Goal: Task Accomplishment & Management: Complete application form

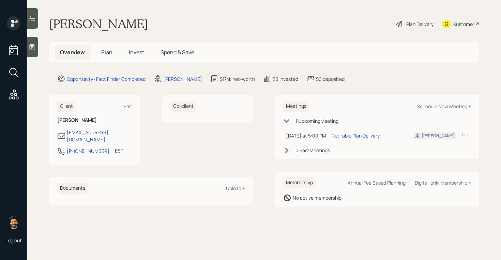
click at [138, 53] on span "Invest" at bounding box center [136, 52] width 15 height 8
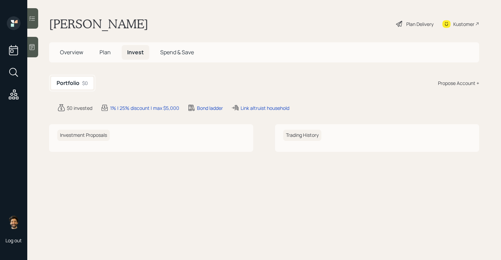
click at [455, 81] on div "Propose Account +" at bounding box center [458, 82] width 41 height 7
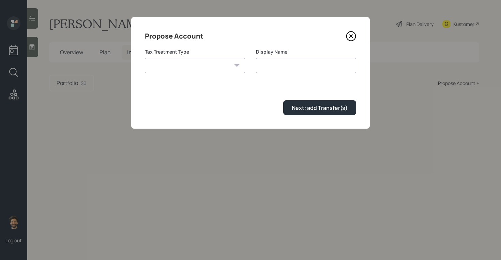
click at [232, 74] on div "Tax Treatment Type Roth Taxable Traditional" at bounding box center [195, 64] width 100 height 33
click at [219, 68] on select "Roth Taxable Traditional" at bounding box center [195, 65] width 100 height 15
select select "traditional"
click at [145, 58] on select "Roth Taxable Traditional" at bounding box center [195, 65] width 100 height 15
type input "Traditional"
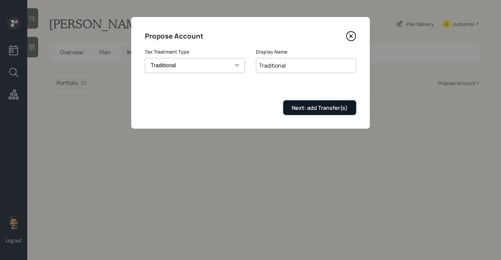
click at [298, 104] on button "Next: add Transfer(s)" at bounding box center [319, 107] width 73 height 15
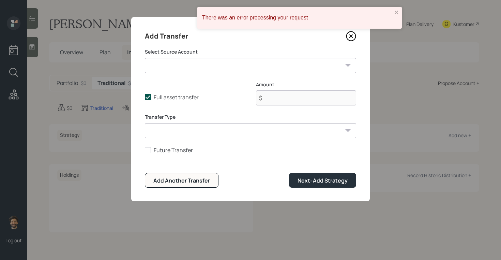
select select "852fa5ce-78ac-45a9-a658-d9c9ab6e634a"
click at [145, 58] on select "Current 401k ($74,000 | 401(k)) Previous 401k ($60,000 | 401(k)) Money Market (…" at bounding box center [250, 65] width 211 height 15
type input "$ 60,000"
click at [165, 132] on select "ACAT Transfer Non ACAT Transfer Capitalize Rollover Rollover Deposit" at bounding box center [250, 130] width 211 height 15
select select "acat_transfer"
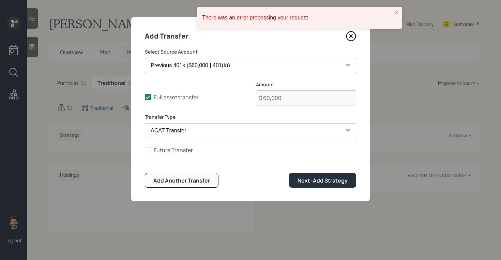
click at [145, 123] on select "ACAT Transfer Non ACAT Transfer Capitalize Rollover Rollover Deposit" at bounding box center [250, 130] width 211 height 15
click at [187, 178] on div "Add Another Transfer" at bounding box center [181, 181] width 57 height 8
click at [183, 66] on select "Current 401k ($74,000 | 401(k)) Previous 401k ($60,000 | 401(k)) Money Market (…" at bounding box center [250, 65] width 211 height 15
select select "2404d9cd-58b3-4bc9-89ae-4cd41f21c6cb"
click at [145, 58] on select "Current 401k ($74,000 | 401(k)) Previous 401k ($60,000 | 401(k)) Money Market (…" at bounding box center [250, 65] width 211 height 15
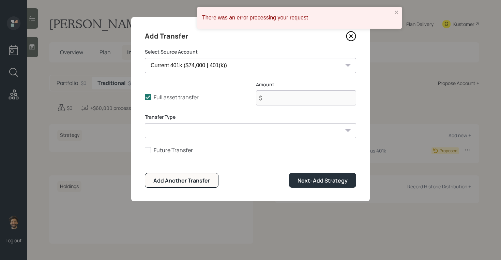
type input "$ 74,000"
click at [178, 129] on select "ACAT Transfer Non ACAT Transfer Capitalize Rollover Rollover Deposit" at bounding box center [250, 130] width 211 height 15
select select "acat_transfer"
click at [145, 123] on select "ACAT Transfer Non ACAT Transfer Capitalize Rollover Rollover Deposit" at bounding box center [250, 130] width 211 height 15
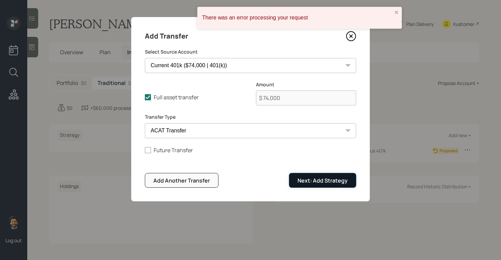
click at [313, 180] on div "Next: Add Strategy" at bounding box center [323, 181] width 50 height 8
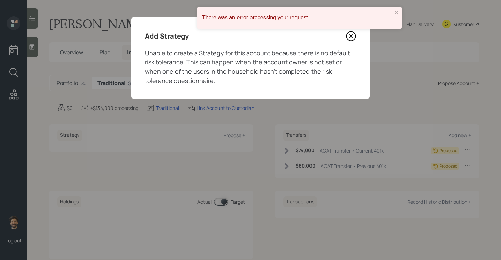
click at [349, 40] on icon at bounding box center [351, 36] width 10 height 10
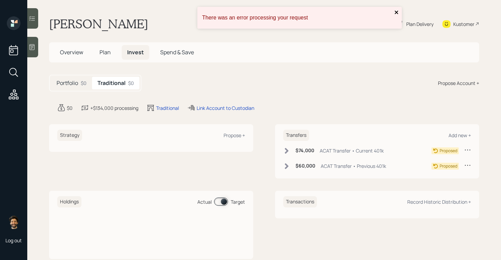
click at [396, 11] on icon "close" at bounding box center [396, 12] width 3 height 3
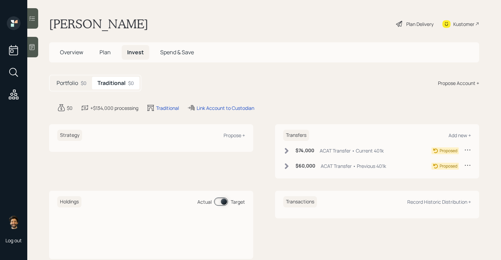
click at [76, 24] on h1 "[PERSON_NAME]" at bounding box center [98, 23] width 99 height 15
click at [107, 51] on span "Plan" at bounding box center [105, 52] width 11 height 8
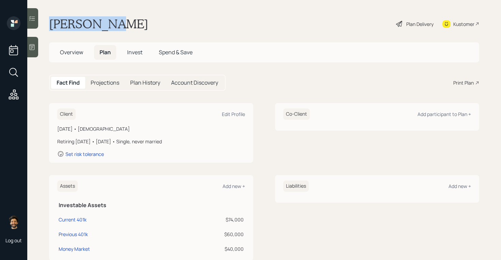
drag, startPoint x: 115, startPoint y: 29, endPoint x: 49, endPoint y: 25, distance: 65.9
click at [49, 25] on main "Joe Adorno Plan Delivery Kustomer Overview Plan Invest Spend & Save Fact Find P…" at bounding box center [264, 130] width 474 height 260
click at [90, 28] on h1 "[PERSON_NAME]" at bounding box center [98, 23] width 99 height 15
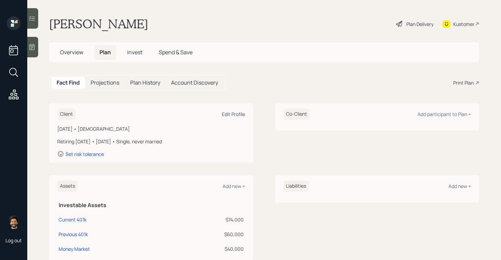
click at [238, 114] on div "Edit Profile" at bounding box center [233, 114] width 23 height 6
select select "10"
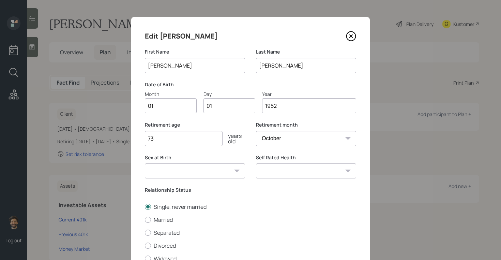
click at [171, 108] on input "01" at bounding box center [171, 105] width 52 height 15
type input "12"
type input "0"
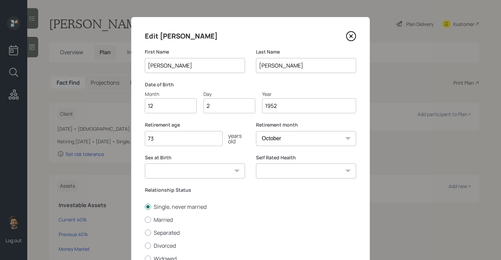
type input "26"
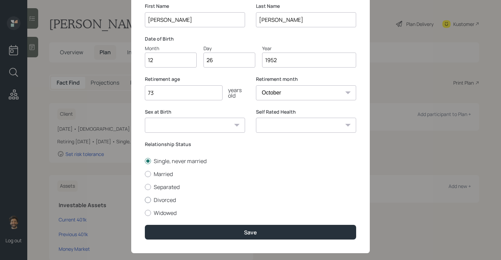
scroll to position [56, 0]
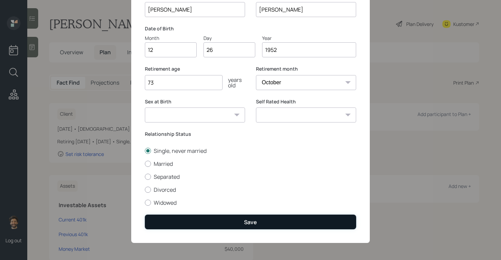
click at [183, 217] on button "Save" at bounding box center [250, 222] width 211 height 15
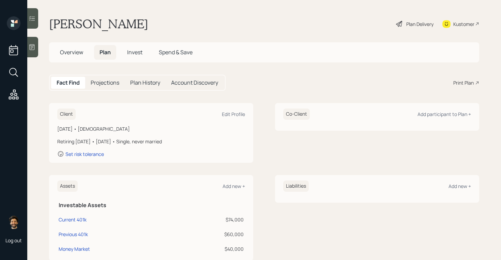
click at [33, 46] on icon at bounding box center [32, 47] width 7 height 7
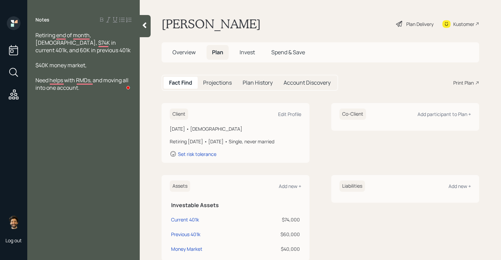
click at [144, 29] on div at bounding box center [145, 26] width 11 height 22
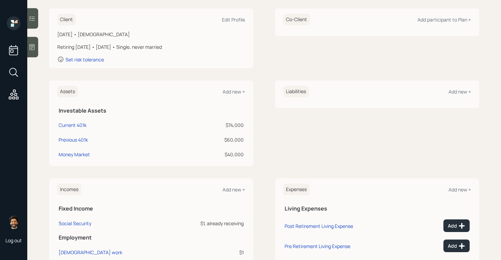
scroll to position [145, 0]
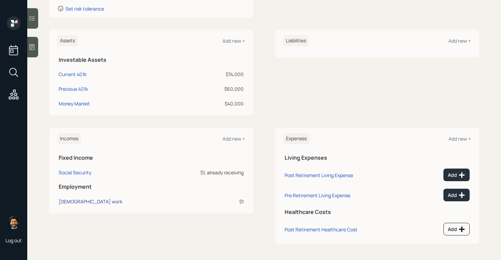
click at [76, 201] on div "[DEMOGRAPHIC_DATA] work" at bounding box center [91, 201] width 64 height 6
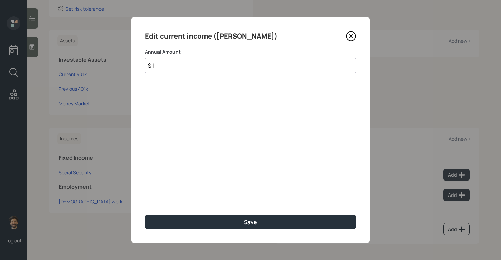
click at [179, 63] on input "$ 1" at bounding box center [250, 65] width 211 height 15
type input "$ 90,000"
click at [171, 213] on div "Edit current income (Joe) Annual Amount $ 90,000 Save" at bounding box center [250, 130] width 239 height 226
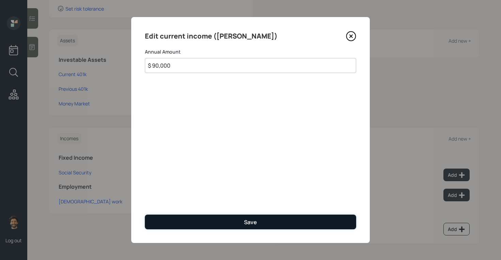
click at [168, 218] on button "Save" at bounding box center [250, 222] width 211 height 15
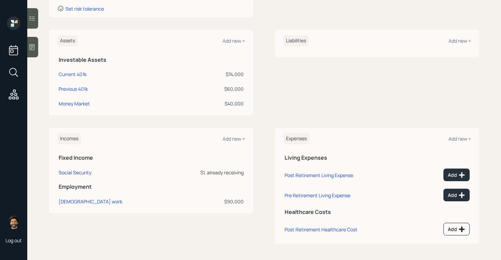
click at [63, 172] on div "Social Security" at bounding box center [75, 172] width 33 height 6
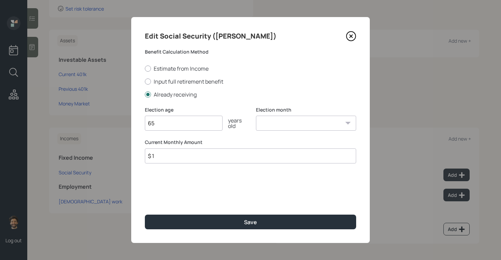
click at [174, 159] on input "$ 1" at bounding box center [250, 155] width 211 height 15
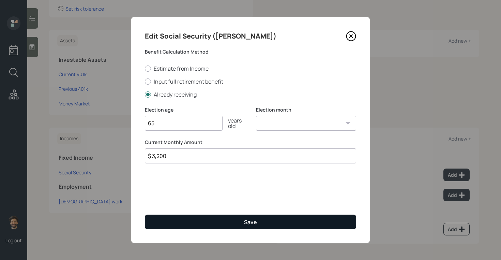
type input "$ 3,200"
click at [178, 219] on button "Save" at bounding box center [250, 222] width 211 height 15
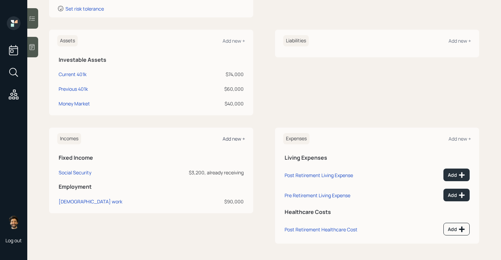
click at [239, 139] on div "Add new +" at bounding box center [234, 138] width 23 height 6
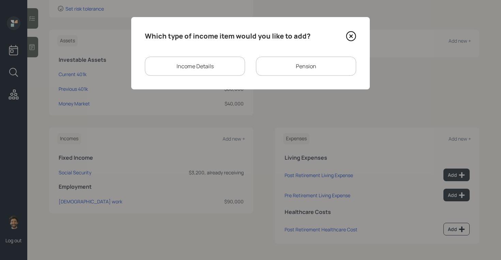
click at [293, 59] on div "Pension" at bounding box center [306, 66] width 100 height 19
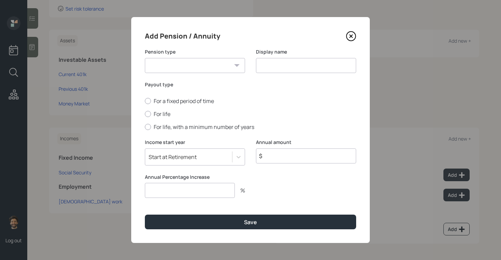
click at [158, 61] on select "Pension Annuity" at bounding box center [195, 65] width 100 height 15
select select "pension"
click at [145, 58] on select "Pension Annuity" at bounding box center [195, 65] width 100 height 15
click at [149, 114] on div at bounding box center [148, 114] width 6 height 6
click at [145, 114] on input "For life" at bounding box center [145, 114] width 0 height 0
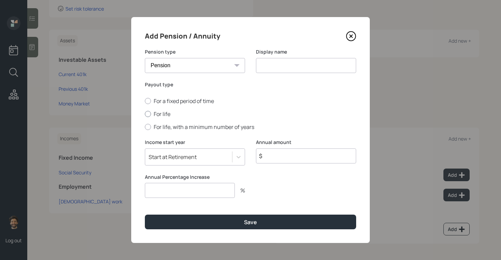
radio input "true"
click at [288, 65] on input at bounding box center [306, 65] width 100 height 15
type input "Air force Retirement"
click at [280, 160] on input "$" at bounding box center [306, 155] width 100 height 15
type input "$ 9,600"
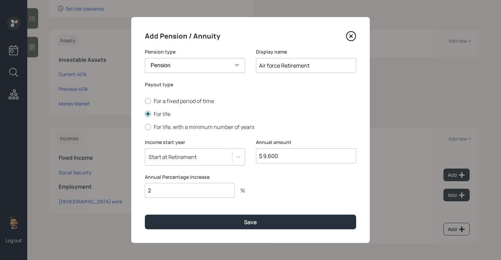
type input "2"
click at [201, 230] on div "Add Pension / Annuity Pension type Pension Annuity Display name Air force Retir…" at bounding box center [250, 130] width 239 height 226
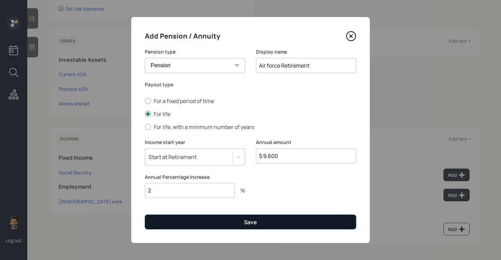
click at [189, 216] on button "Save" at bounding box center [250, 222] width 211 height 15
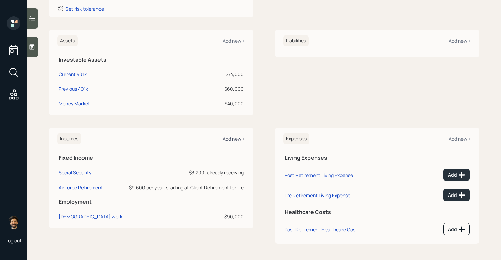
click at [235, 137] on div "Add new +" at bounding box center [234, 138] width 23 height 6
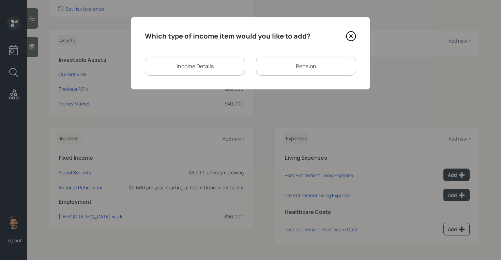
click at [288, 61] on div "Pension" at bounding box center [306, 66] width 100 height 19
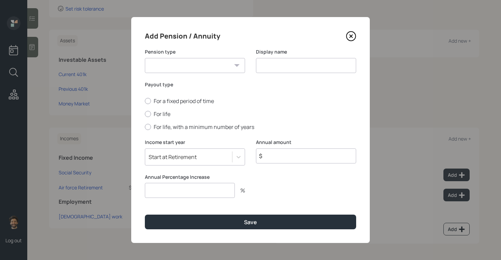
click at [194, 71] on select "Pension Annuity" at bounding box center [195, 65] width 100 height 15
select select "pension"
click at [145, 58] on select "Pension Annuity" at bounding box center [195, 65] width 100 height 15
click at [277, 65] on input at bounding box center [306, 65] width 100 height 15
type input "Pension"
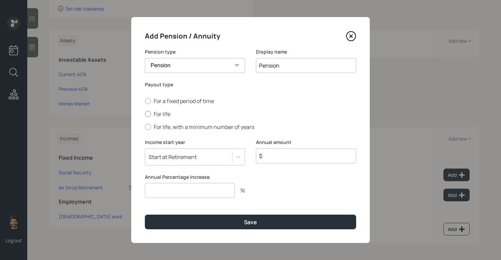
click at [153, 110] on label "For life" at bounding box center [250, 114] width 211 height 8
click at [145, 114] on input "For life" at bounding box center [145, 114] width 0 height 0
radio input "true"
click at [351, 36] on icon at bounding box center [351, 36] width 3 height 3
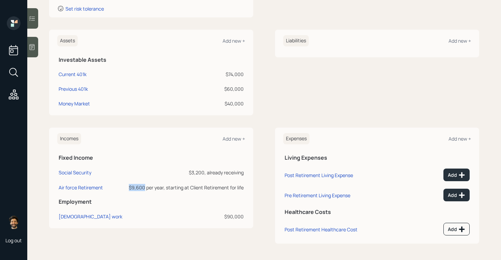
drag, startPoint x: 131, startPoint y: 186, endPoint x: 145, endPoint y: 186, distance: 14.3
click at [145, 186] on div "$9,600 per year, starting at Client Retirement for life" at bounding box center [185, 187] width 117 height 7
drag, startPoint x: 189, startPoint y: 172, endPoint x: 205, endPoint y: 172, distance: 16.0
click at [205, 172] on div "$3,200, already receiving" at bounding box center [185, 172] width 117 height 7
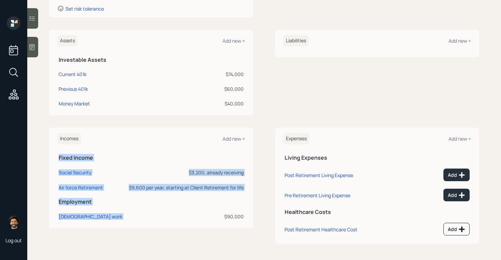
drag, startPoint x: 247, startPoint y: 217, endPoint x: 225, endPoint y: 215, distance: 21.9
click at [225, 215] on div "Incomes Add new + Fixed Income Social Security $3,200, already receiving Air fo…" at bounding box center [151, 178] width 204 height 101
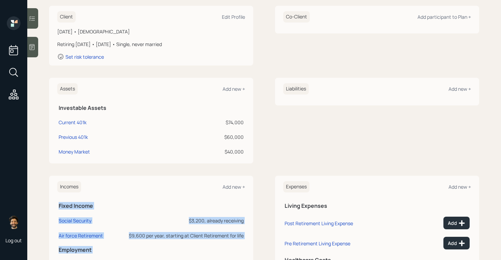
scroll to position [90, 0]
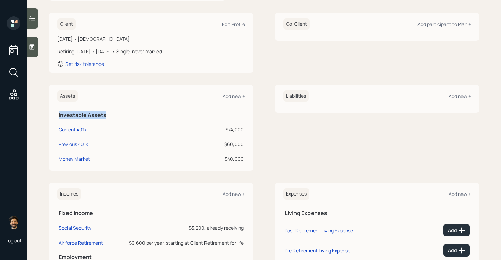
drag, startPoint x: 59, startPoint y: 116, endPoint x: 116, endPoint y: 117, distance: 57.0
click at [116, 117] on h5 "Investable Assets" at bounding box center [151, 115] width 185 height 6
click at [238, 130] on div "$74,000" at bounding box center [208, 129] width 71 height 7
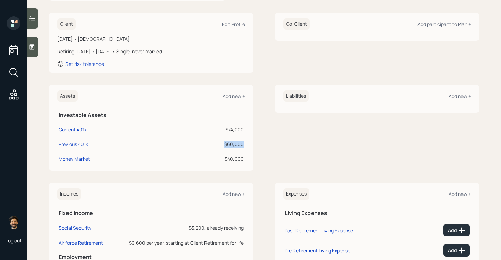
drag, startPoint x: 244, startPoint y: 144, endPoint x: 221, endPoint y: 144, distance: 22.2
click at [221, 144] on div "$60,000" at bounding box center [208, 144] width 71 height 7
drag, startPoint x: 245, startPoint y: 158, endPoint x: 222, endPoint y: 158, distance: 22.9
click at [222, 158] on td "$40,000" at bounding box center [208, 157] width 74 height 15
click at [236, 93] on div "Add new +" at bounding box center [234, 96] width 23 height 6
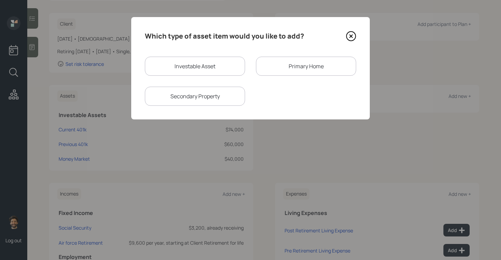
click at [195, 69] on div "Investable Asset" at bounding box center [195, 66] width 100 height 19
select select "taxable"
select select "balanced"
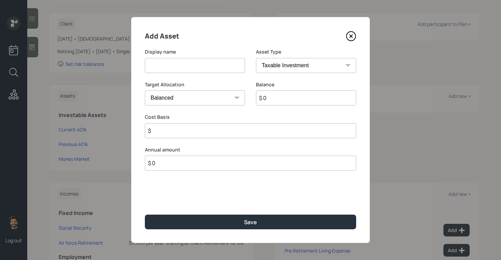
click at [180, 66] on input at bounding box center [195, 65] width 100 height 15
type input "CD"
click at [278, 94] on input "$ 0" at bounding box center [306, 97] width 100 height 15
type input "$ 20,000"
click at [267, 68] on select "SEP IRA IRA Roth IRA 401(k) Roth 401(k) 403(b) Roth 403(b) 457(b) Roth 457(b) H…" at bounding box center [306, 65] width 100 height 15
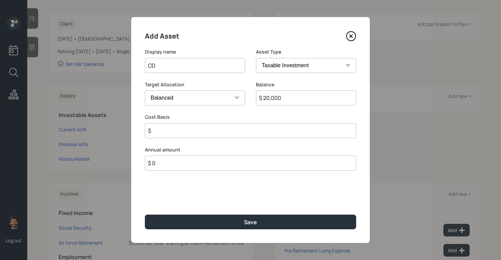
select select "emergency_fund"
click at [256, 58] on select "SEP IRA IRA Roth IRA 401(k) Roth 401(k) 403(b) Roth 403(b) 457(b) Roth 457(b) H…" at bounding box center [306, 65] width 100 height 15
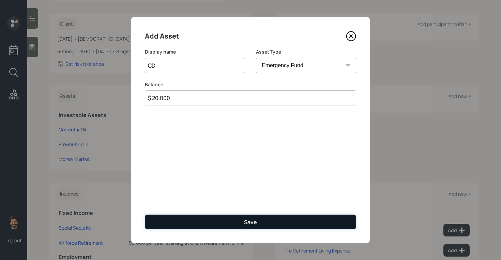
click at [178, 220] on button "Save" at bounding box center [250, 222] width 211 height 15
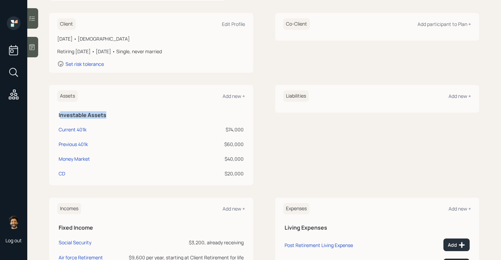
drag, startPoint x: 60, startPoint y: 116, endPoint x: 109, endPoint y: 115, distance: 49.5
click at [109, 115] on h5 "Investable Assets" at bounding box center [151, 115] width 185 height 6
drag, startPoint x: 109, startPoint y: 115, endPoint x: 57, endPoint y: 115, distance: 51.8
click at [57, 115] on th "Investable Assets" at bounding box center [151, 114] width 188 height 14
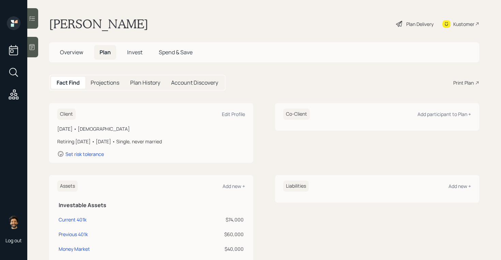
click at [107, 82] on h5 "Projections" at bounding box center [105, 82] width 29 height 6
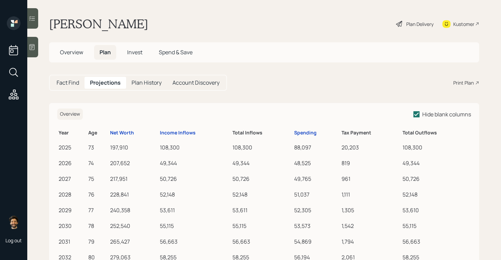
click at [66, 83] on h5 "Fact Find" at bounding box center [68, 82] width 23 height 6
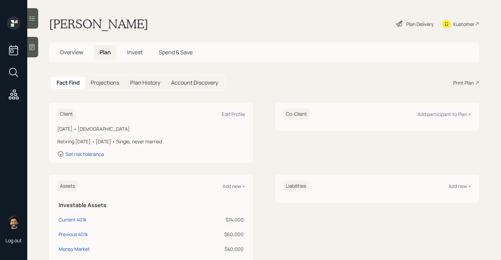
scroll to position [160, 0]
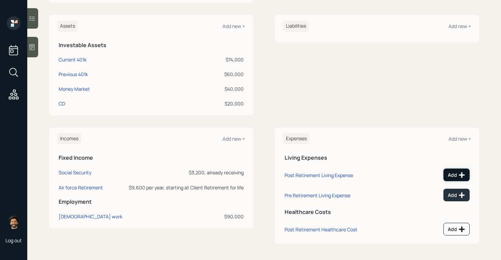
click at [458, 172] on div "Add" at bounding box center [456, 175] width 17 height 7
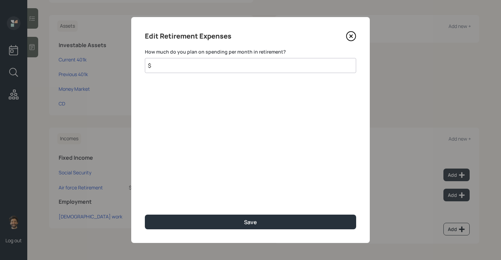
click at [190, 66] on input "$" at bounding box center [250, 65] width 211 height 15
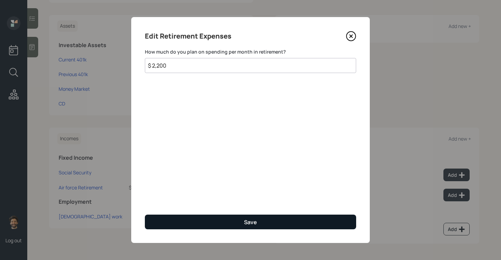
type input "$ 2,200"
click at [183, 222] on button "Save" at bounding box center [250, 222] width 211 height 15
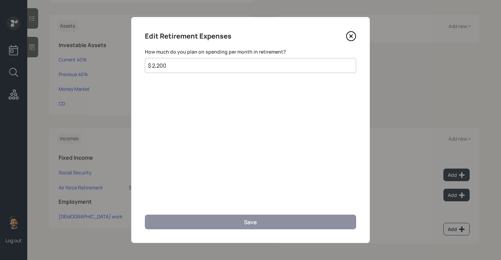
scroll to position [155, 0]
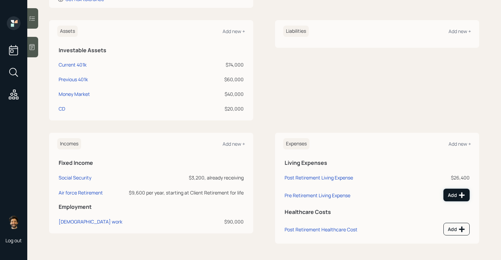
click at [457, 198] on button "Add" at bounding box center [457, 195] width 26 height 13
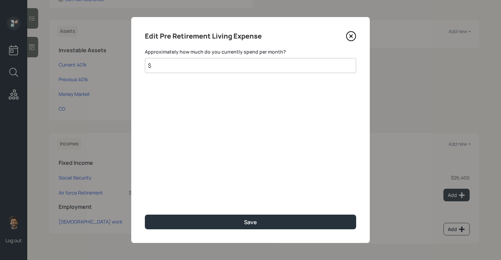
click at [206, 66] on input "$" at bounding box center [250, 65] width 211 height 15
type input "$ 2,200"
click at [173, 229] on div "Edit Pre Retirement Living Expense Approximately how much do you currently spen…" at bounding box center [250, 130] width 239 height 226
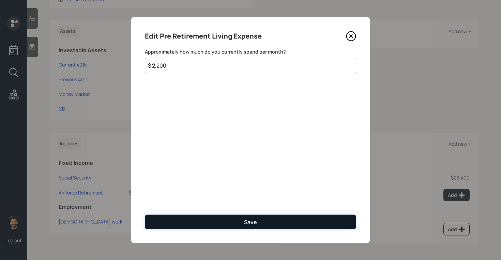
click at [166, 223] on button "Save" at bounding box center [250, 222] width 211 height 15
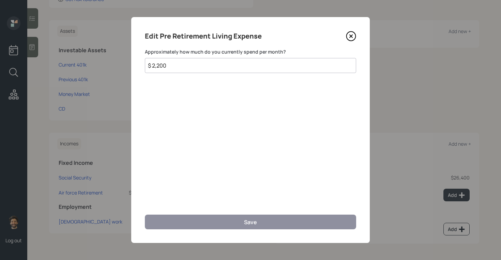
scroll to position [150, 0]
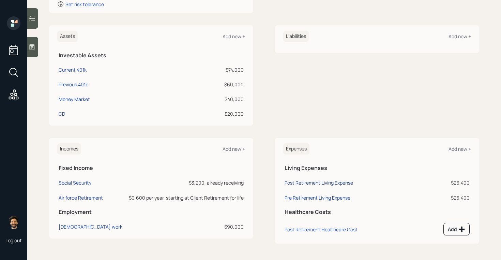
click at [295, 182] on div "Post Retirement Living Expense" at bounding box center [319, 182] width 69 height 6
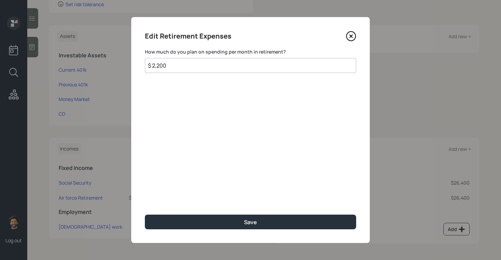
click at [167, 66] on input "$ 2,200" at bounding box center [250, 65] width 211 height 15
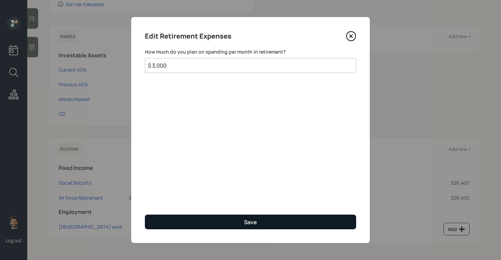
type input "$ 3,000"
click at [159, 222] on button "Save" at bounding box center [250, 222] width 211 height 15
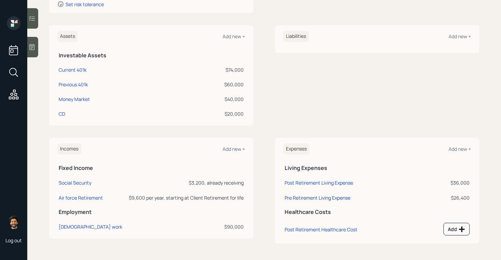
click at [313, 196] on div "Pre Retirement Living Expense" at bounding box center [318, 197] width 66 height 6
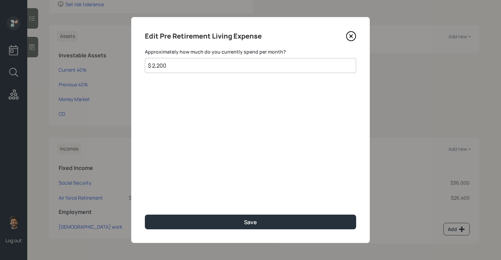
click at [204, 64] on input "$ 2,200" at bounding box center [250, 65] width 211 height 15
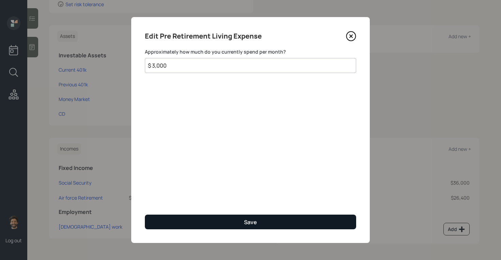
type input "$ 3,000"
click at [186, 223] on button "Save" at bounding box center [250, 222] width 211 height 15
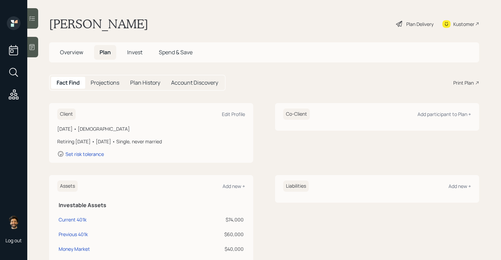
click at [137, 48] on span "Invest" at bounding box center [134, 52] width 15 height 8
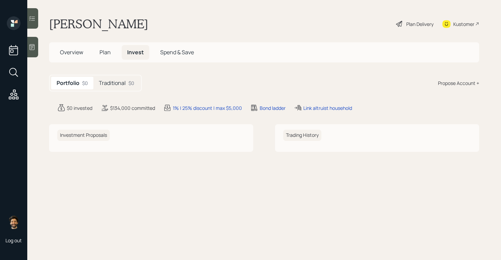
click at [119, 88] on div "Traditional $0" at bounding box center [116, 83] width 46 height 13
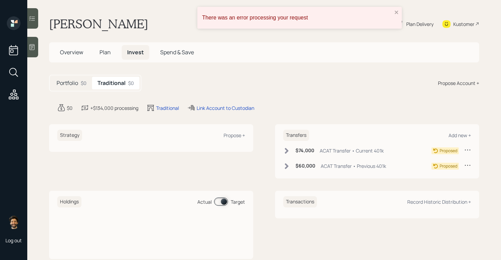
click at [109, 53] on span "Plan" at bounding box center [105, 52] width 11 height 8
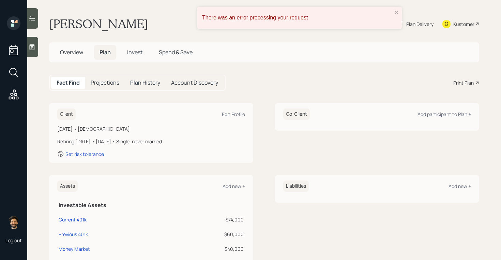
click at [399, 14] on div "There was an error processing your request" at bounding box center [299, 18] width 205 height 22
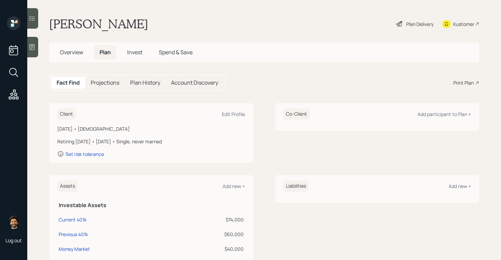
click at [85, 52] on h5 "Overview" at bounding box center [72, 52] width 34 height 15
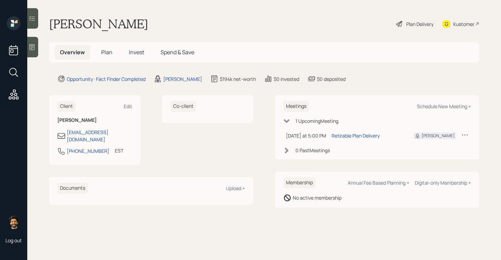
click at [120, 48] on div "Overview Plan Invest Spend & Save" at bounding box center [127, 52] width 145 height 15
click at [110, 49] on span "Plan" at bounding box center [106, 52] width 11 height 8
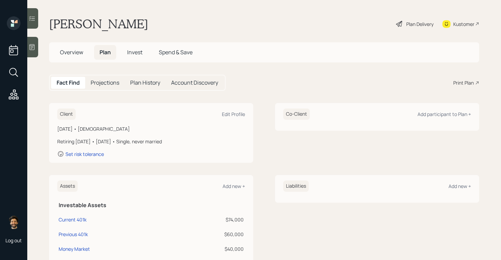
click at [76, 53] on span "Overview" at bounding box center [71, 52] width 23 height 8
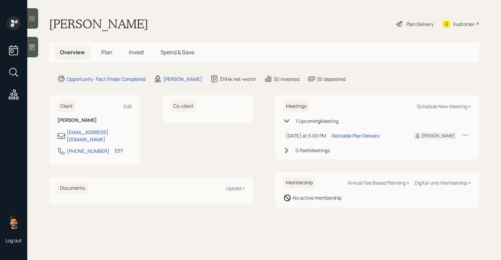
click at [107, 55] on span "Plan" at bounding box center [106, 52] width 11 height 8
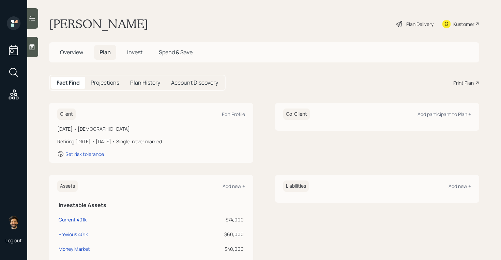
click at [129, 52] on span "Invest" at bounding box center [134, 52] width 15 height 8
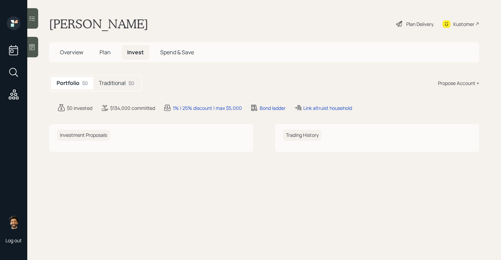
click at [108, 53] on span "Plan" at bounding box center [105, 52] width 11 height 8
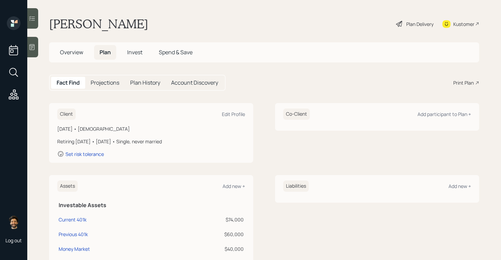
click at [127, 51] on h5 "Invest" at bounding box center [135, 52] width 26 height 15
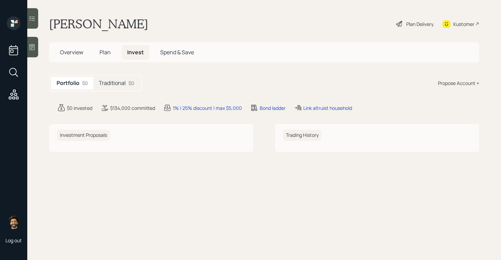
click at [112, 52] on h5 "Plan" at bounding box center [105, 52] width 22 height 15
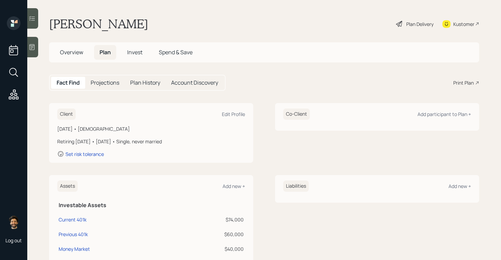
click at [136, 53] on span "Invest" at bounding box center [134, 52] width 15 height 8
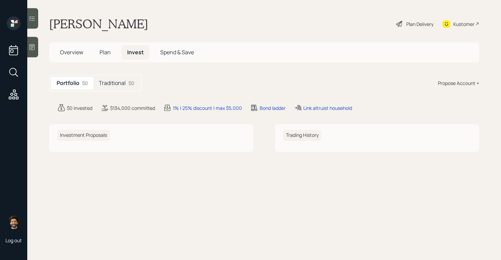
click at [120, 79] on div "Traditional $0" at bounding box center [116, 83] width 46 height 13
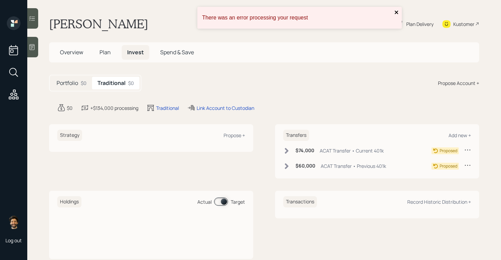
click at [395, 15] on button "close" at bounding box center [397, 13] width 5 height 6
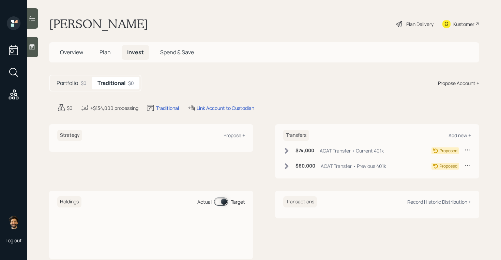
click at [105, 49] on span "Plan" at bounding box center [105, 52] width 11 height 8
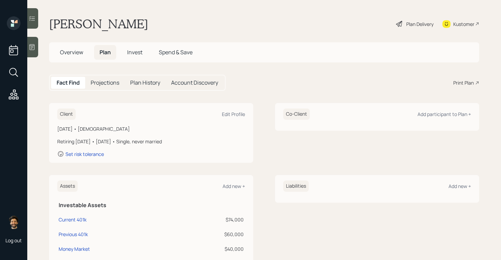
click at [136, 51] on span "Invest" at bounding box center [134, 52] width 15 height 8
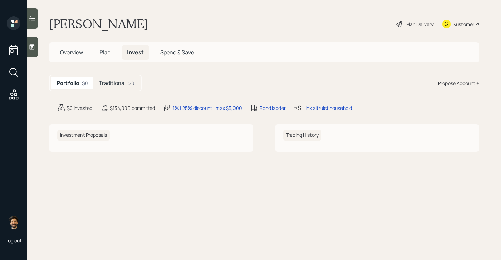
click at [66, 54] on span "Overview" at bounding box center [71, 52] width 23 height 8
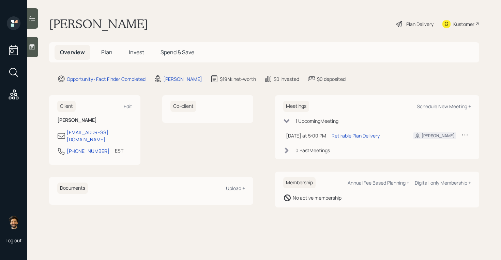
click at [110, 56] on span "Plan" at bounding box center [106, 52] width 11 height 8
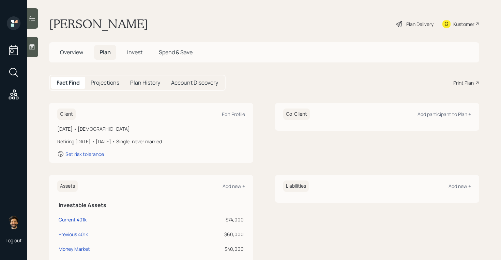
click at [132, 55] on span "Invest" at bounding box center [134, 52] width 15 height 8
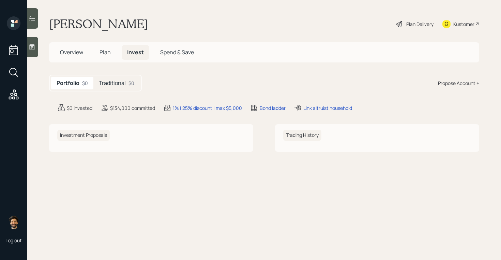
click at [105, 53] on span "Plan" at bounding box center [105, 52] width 11 height 8
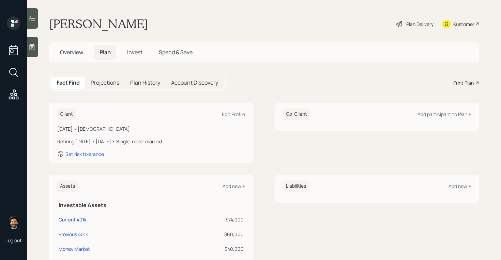
click at [135, 50] on span "Invest" at bounding box center [134, 52] width 15 height 8
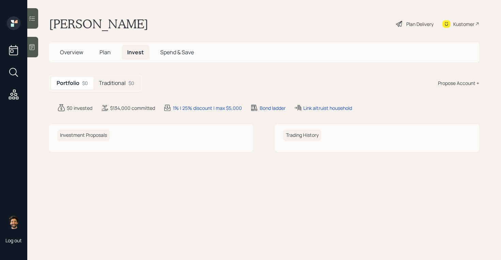
click at [114, 80] on h5 "Traditional" at bounding box center [112, 83] width 27 height 6
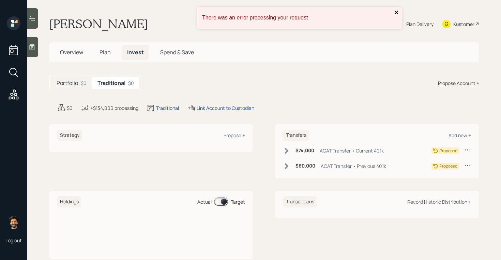
click at [396, 11] on icon "close" at bounding box center [396, 12] width 3 height 3
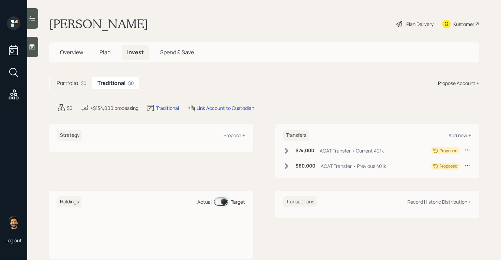
click at [102, 54] on span "Plan" at bounding box center [105, 52] width 11 height 8
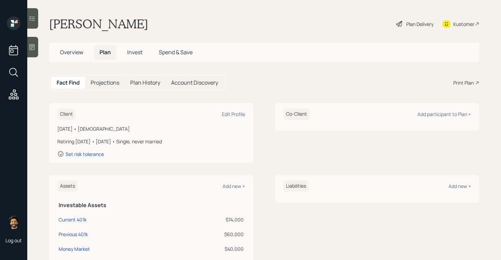
click at [403, 24] on icon at bounding box center [400, 24] width 8 height 8
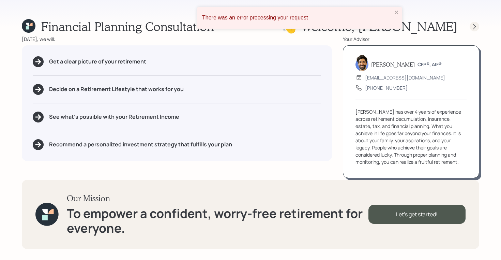
click at [474, 26] on icon at bounding box center [474, 26] width 7 height 7
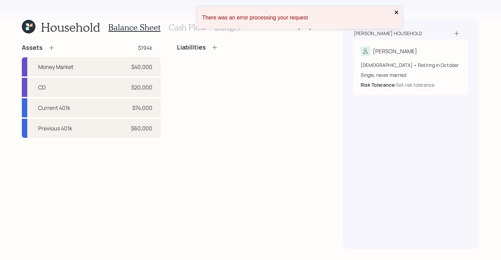
click at [396, 14] on icon "close" at bounding box center [397, 12] width 5 height 5
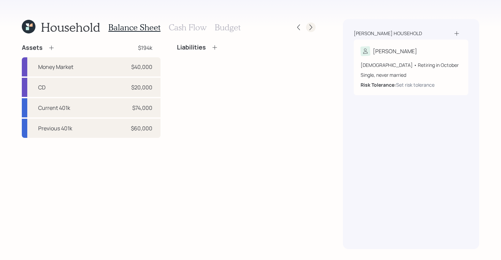
click at [311, 28] on icon at bounding box center [311, 28] width 3 height 6
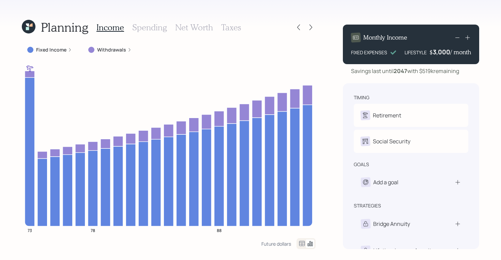
click at [28, 27] on icon at bounding box center [29, 27] width 14 height 14
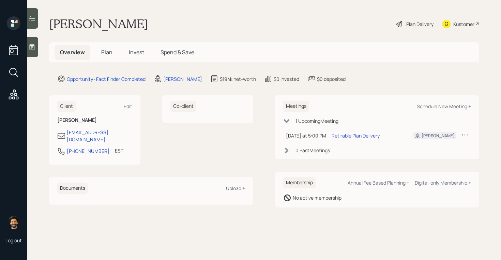
click at [112, 51] on span "Plan" at bounding box center [106, 52] width 11 height 8
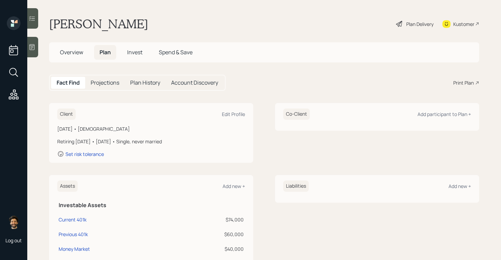
click at [135, 50] on span "Invest" at bounding box center [134, 52] width 15 height 8
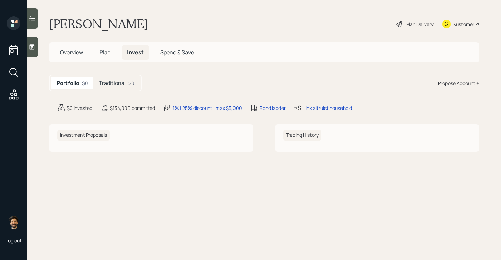
click at [112, 51] on h5 "Plan" at bounding box center [105, 52] width 22 height 15
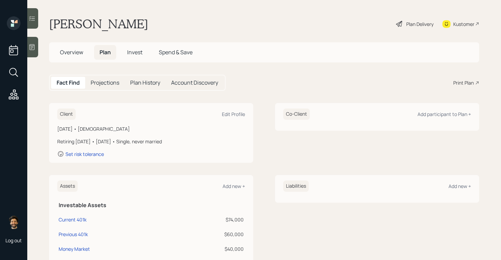
click at [138, 53] on span "Invest" at bounding box center [134, 52] width 15 height 8
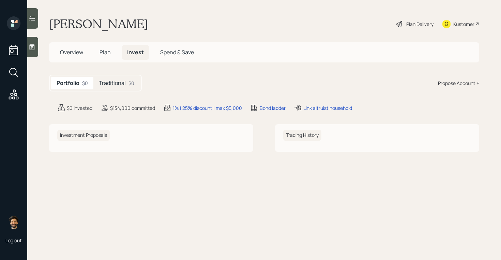
click at [121, 84] on h5 "Traditional" at bounding box center [112, 83] width 27 height 6
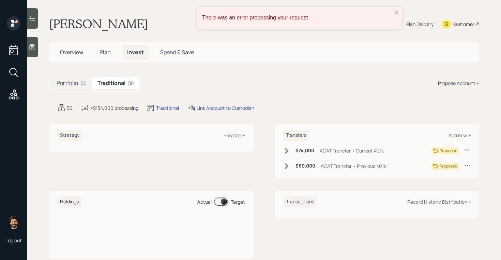
click at [108, 54] on span "Plan" at bounding box center [105, 52] width 11 height 8
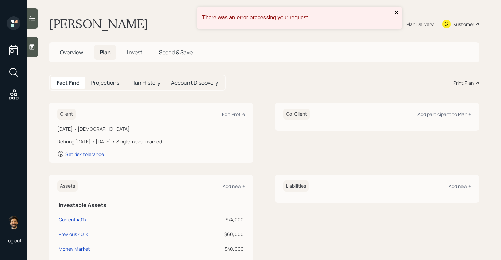
click at [397, 11] on icon "close" at bounding box center [397, 12] width 5 height 5
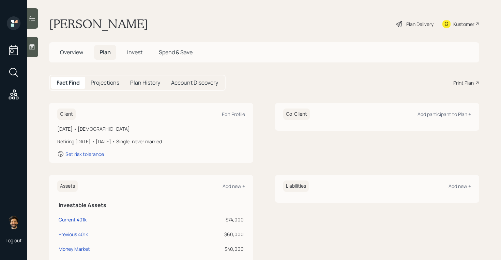
click at [136, 56] on span "Invest" at bounding box center [134, 52] width 15 height 8
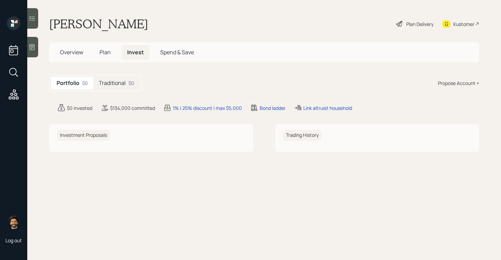
click at [108, 56] on span "Plan" at bounding box center [105, 52] width 11 height 8
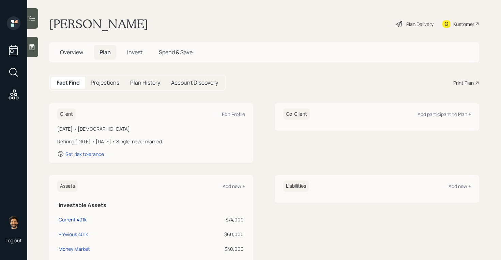
click at [140, 56] on span "Invest" at bounding box center [134, 52] width 15 height 8
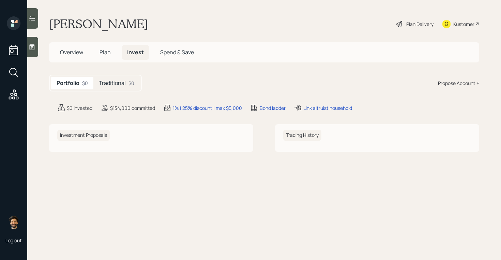
click at [131, 80] on div "$0" at bounding box center [132, 82] width 6 height 7
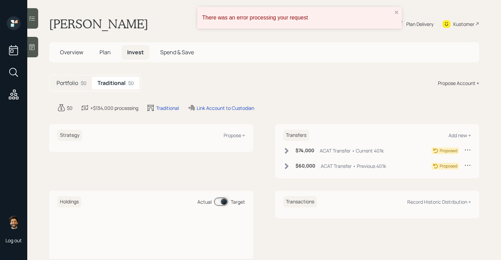
click at [108, 52] on span "Plan" at bounding box center [105, 52] width 11 height 8
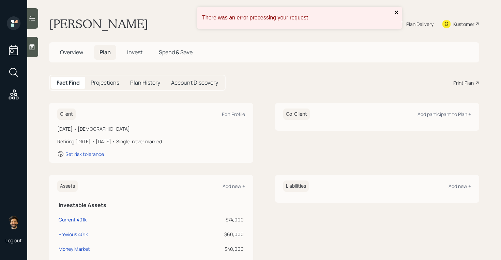
click at [395, 12] on icon "close" at bounding box center [397, 12] width 5 height 5
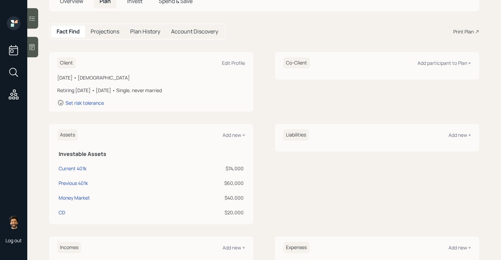
scroll to position [36, 0]
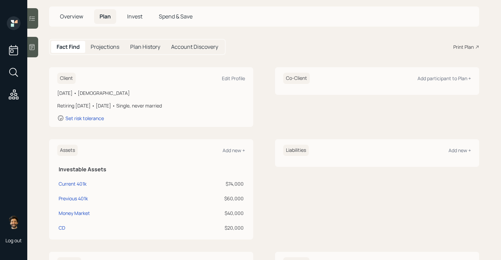
click at [75, 16] on span "Overview" at bounding box center [71, 17] width 23 height 8
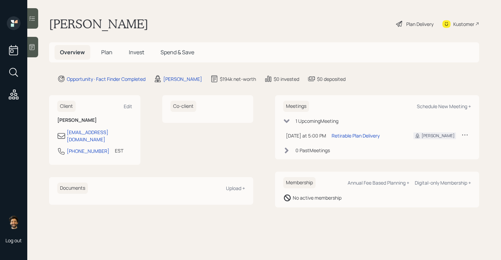
click at [104, 52] on span "Plan" at bounding box center [106, 52] width 11 height 8
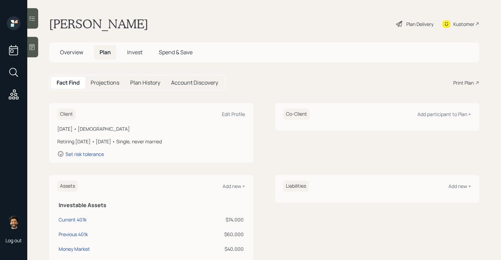
click at [136, 55] on span "Invest" at bounding box center [134, 52] width 15 height 8
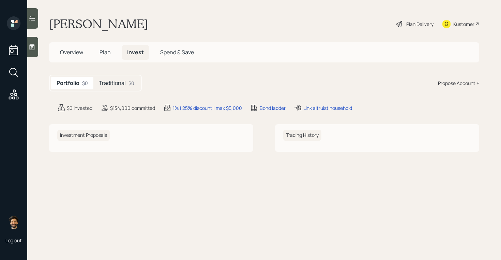
click at [102, 54] on span "Plan" at bounding box center [105, 52] width 11 height 8
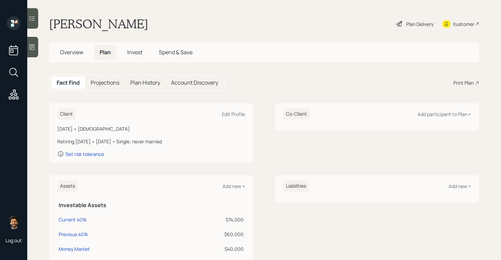
click at [137, 51] on span "Invest" at bounding box center [134, 52] width 15 height 8
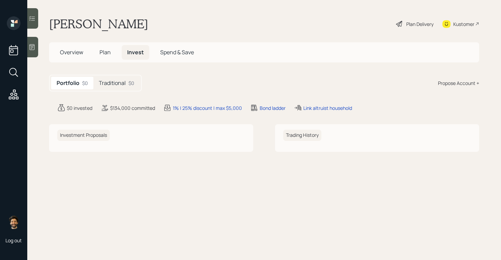
click at [124, 79] on div "Traditional $0" at bounding box center [116, 83] width 46 height 13
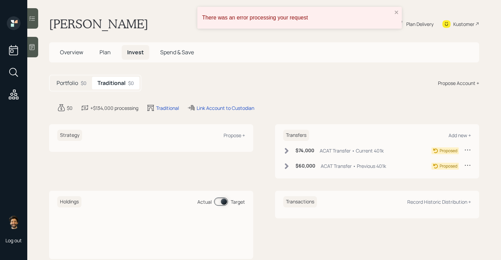
click at [106, 52] on span "Plan" at bounding box center [105, 52] width 11 height 8
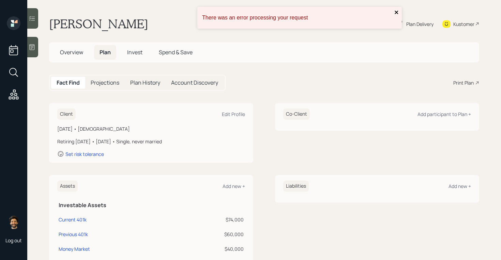
click at [397, 13] on icon "close" at bounding box center [396, 12] width 3 height 3
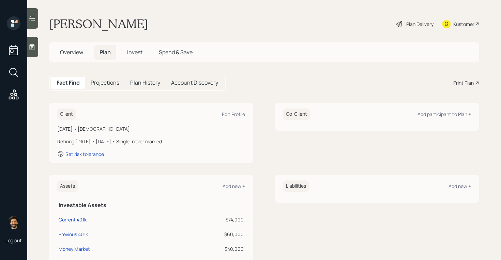
click at [131, 52] on span "Invest" at bounding box center [134, 52] width 15 height 8
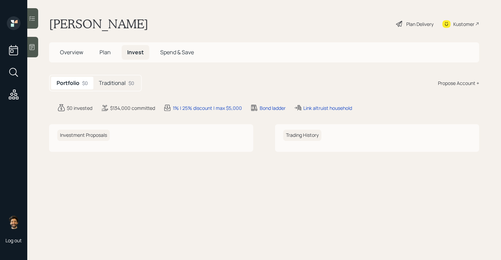
click at [100, 53] on span "Plan" at bounding box center [105, 52] width 11 height 8
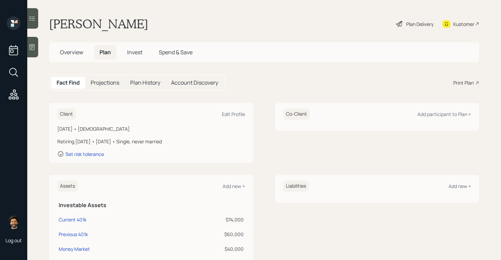
click at [131, 52] on span "Invest" at bounding box center [134, 52] width 15 height 8
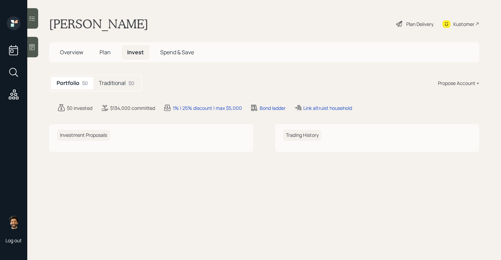
click at [126, 83] on h5 "Traditional" at bounding box center [112, 83] width 27 height 6
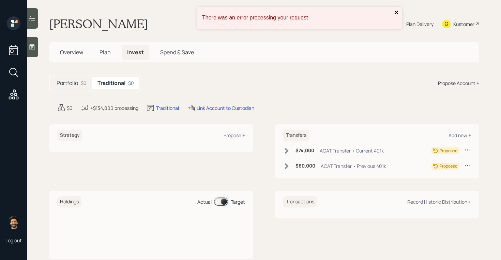
click at [396, 11] on icon "close" at bounding box center [397, 12] width 5 height 5
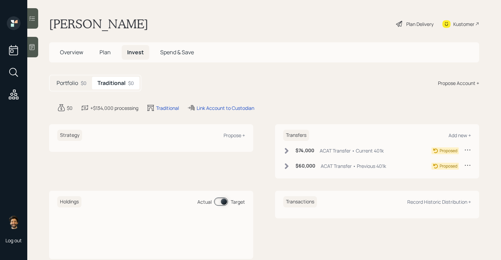
click at [100, 52] on span "Plan" at bounding box center [105, 52] width 11 height 8
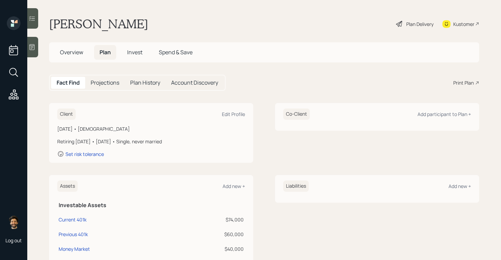
click at [129, 54] on span "Invest" at bounding box center [134, 52] width 15 height 8
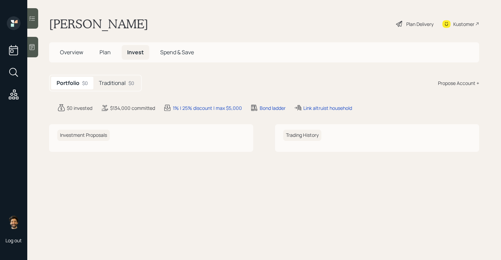
click at [108, 52] on span "Plan" at bounding box center [105, 52] width 11 height 8
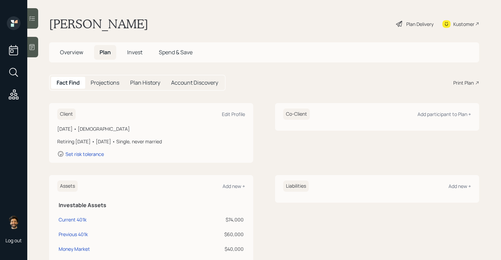
click at [139, 52] on span "Invest" at bounding box center [134, 52] width 15 height 8
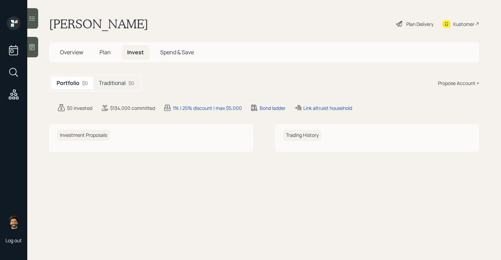
click at [105, 84] on h5 "Traditional" at bounding box center [112, 83] width 27 height 6
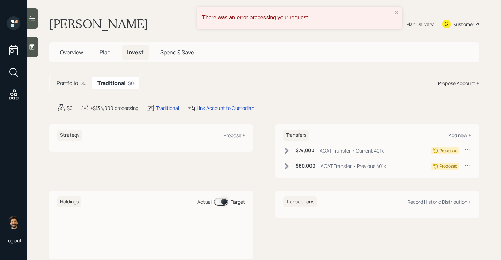
click at [103, 54] on span "Plan" at bounding box center [105, 52] width 11 height 8
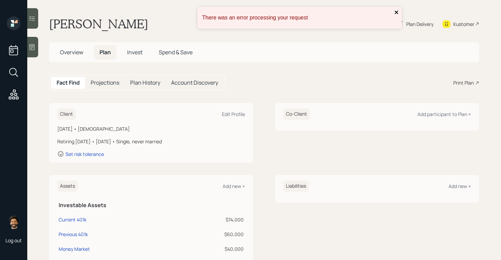
click at [397, 11] on icon "close" at bounding box center [397, 12] width 5 height 5
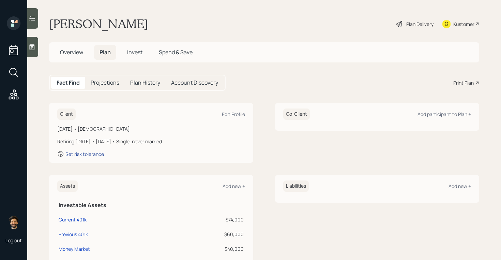
click at [90, 154] on div "Set risk tolerance" at bounding box center [84, 154] width 39 height 6
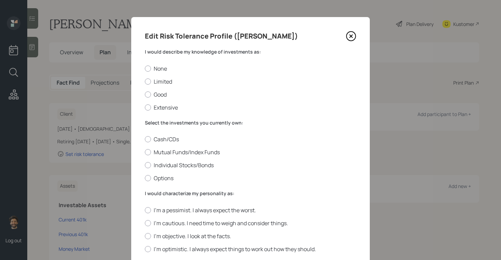
click at [171, 49] on label "I would describe my knowledge of investments as:" at bounding box center [250, 51] width 211 height 7
click at [148, 68] on div at bounding box center [148, 68] width 6 height 6
click at [145, 68] on input "None" at bounding box center [145, 68] width 0 height 0
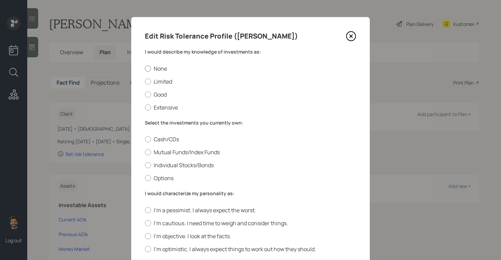
radio input "true"
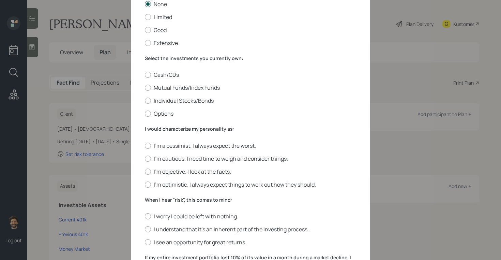
scroll to position [104, 0]
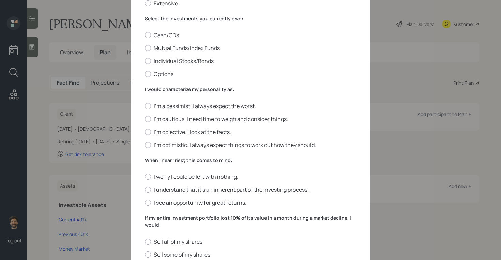
click at [150, 43] on div "Cash/CDs Mutual Funds/Index Funds Individual Stocks/Bonds Options" at bounding box center [250, 54] width 211 height 46
click at [150, 45] on div at bounding box center [148, 48] width 6 height 6
click at [145, 48] on input "Mutual Funds/Index Funds" at bounding box center [145, 48] width 0 height 0
radio input "true"
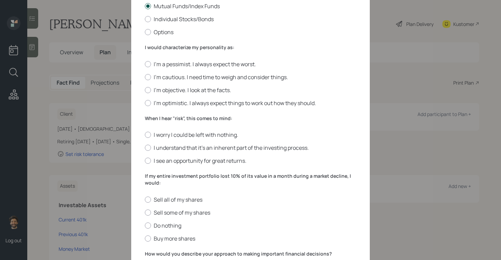
scroll to position [172, 0]
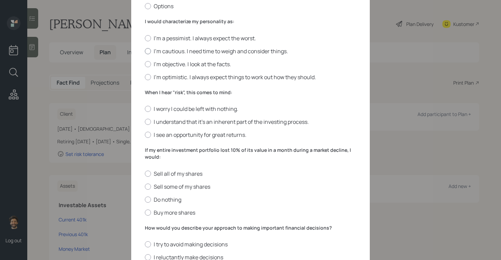
click at [156, 49] on label "I'm cautious. I need time to weigh and consider things." at bounding box center [250, 51] width 211 height 8
click at [145, 51] on input "I'm cautious. I need time to weigh and consider things." at bounding box center [145, 51] width 0 height 0
radio input "true"
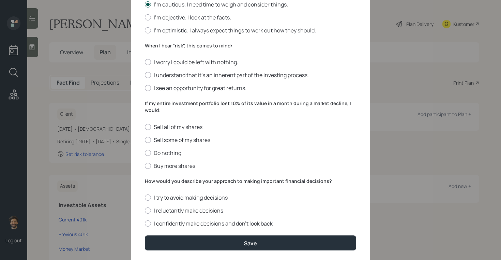
scroll to position [236, 0]
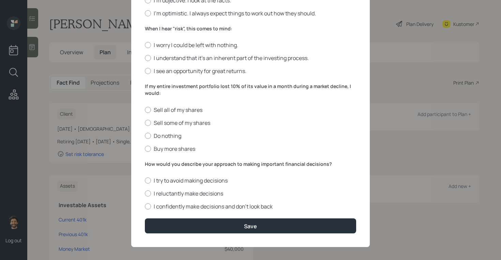
click at [154, 27] on label "When I hear "risk", this comes to mind:" at bounding box center [250, 28] width 211 height 7
click at [147, 56] on div at bounding box center [148, 58] width 6 height 6
click at [145, 58] on input "I understand that it’s an inherent part of the investing process." at bounding box center [145, 58] width 0 height 0
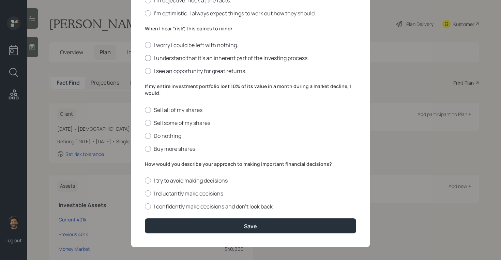
radio input "true"
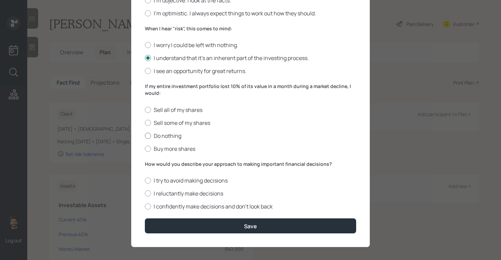
click at [163, 137] on label "Do nothing" at bounding box center [250, 136] width 211 height 8
click at [145, 136] on input "Do nothing" at bounding box center [145, 135] width 0 height 0
radio input "true"
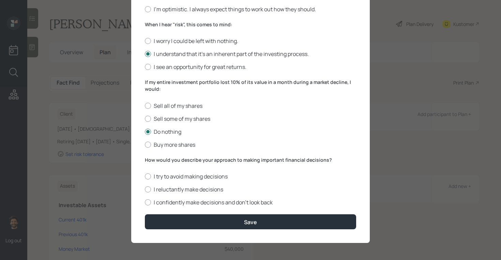
click at [162, 161] on label "How would you describe your approach to making important financial decisions?" at bounding box center [250, 160] width 211 height 7
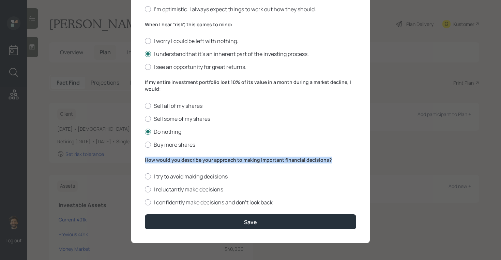
click at [162, 161] on label "How would you describe your approach to making important financial decisions?" at bounding box center [250, 160] width 211 height 7
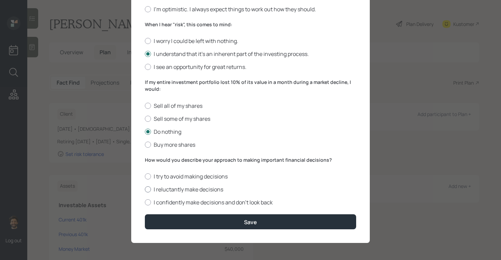
click at [149, 191] on div at bounding box center [148, 189] width 6 height 6
click at [145, 190] on input "I reluctantly make decisions" at bounding box center [145, 189] width 0 height 0
radio input "true"
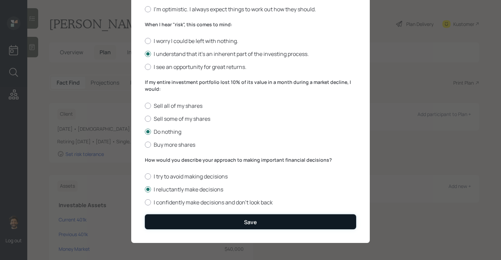
click at [164, 226] on button "Save" at bounding box center [250, 221] width 211 height 15
click at [196, 221] on button "Save" at bounding box center [250, 221] width 211 height 15
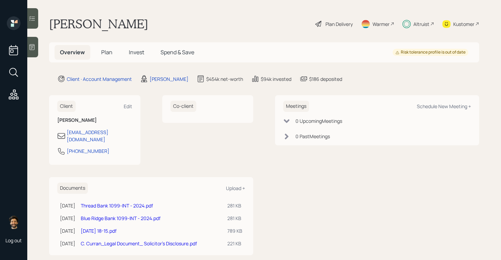
click at [134, 54] on span "Invest" at bounding box center [136, 52] width 15 height 8
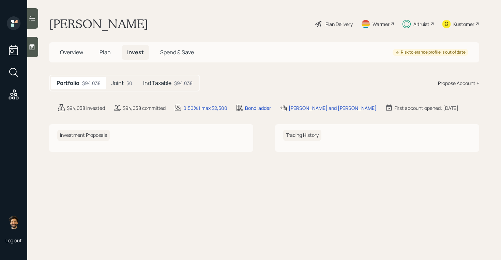
click at [169, 81] on h5 "Ind Taxable" at bounding box center [157, 83] width 28 height 6
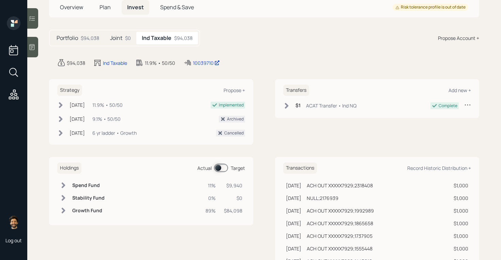
scroll to position [50, 0]
